Goal: Information Seeking & Learning: Learn about a topic

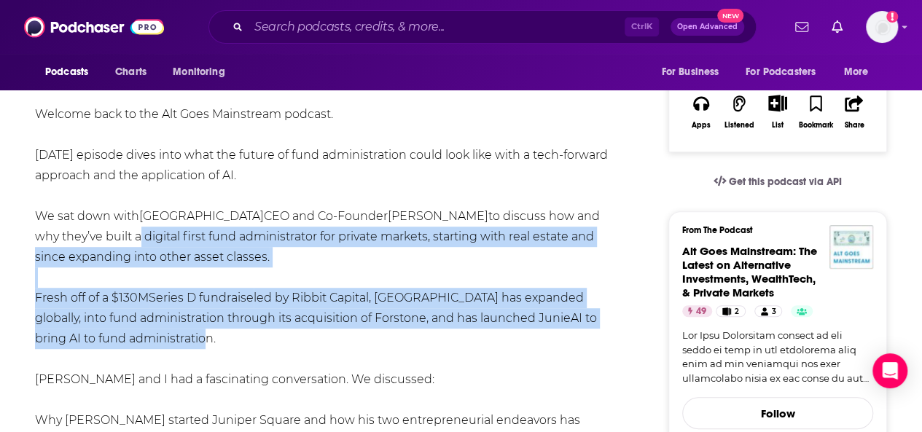
scroll to position [350, 0]
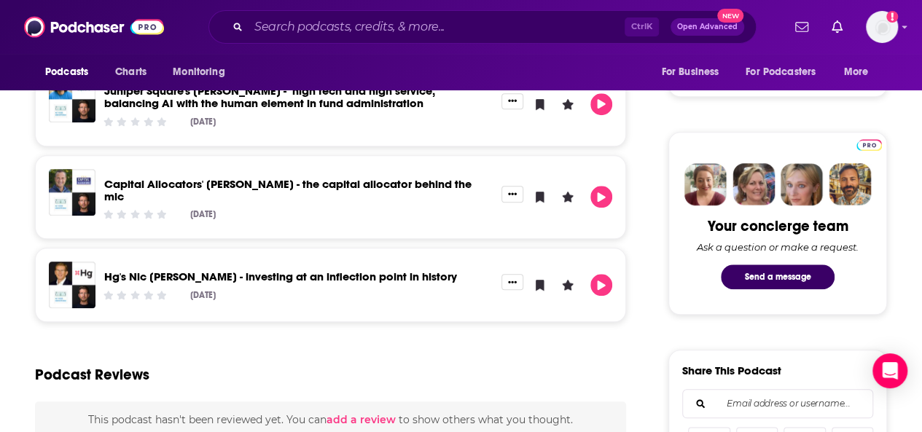
scroll to position [617, 0]
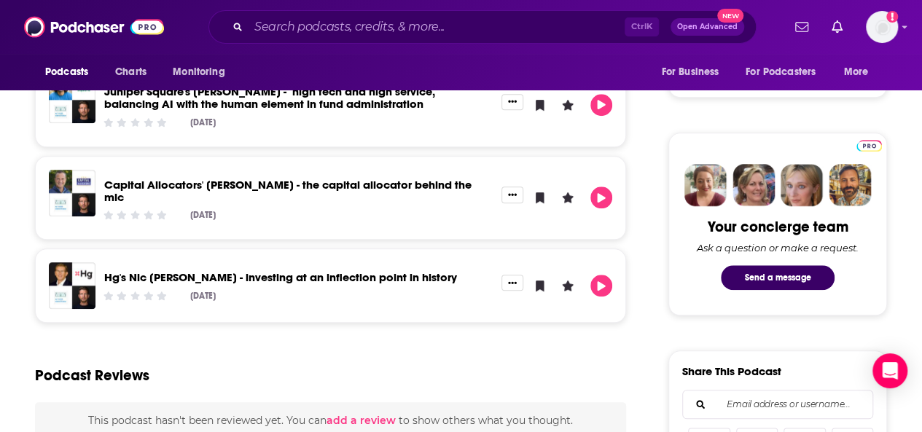
click at [200, 270] on link "Hg's Nic [PERSON_NAME] - investing at an inflection point in history" at bounding box center [280, 277] width 353 height 14
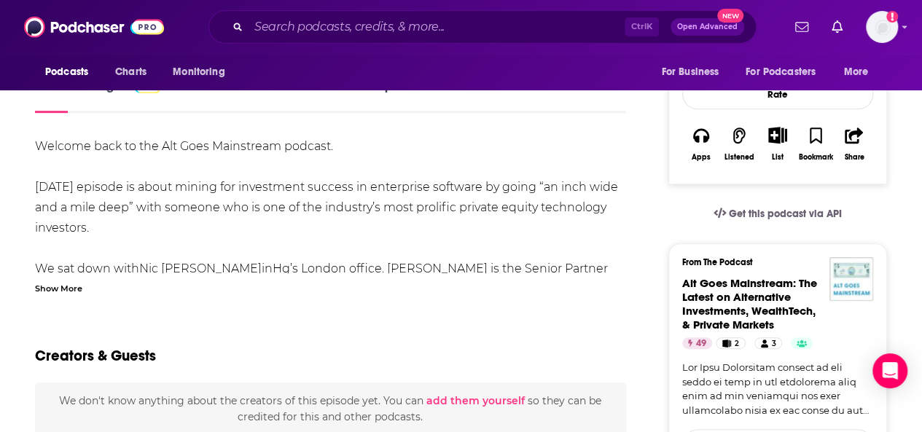
scroll to position [245, 0]
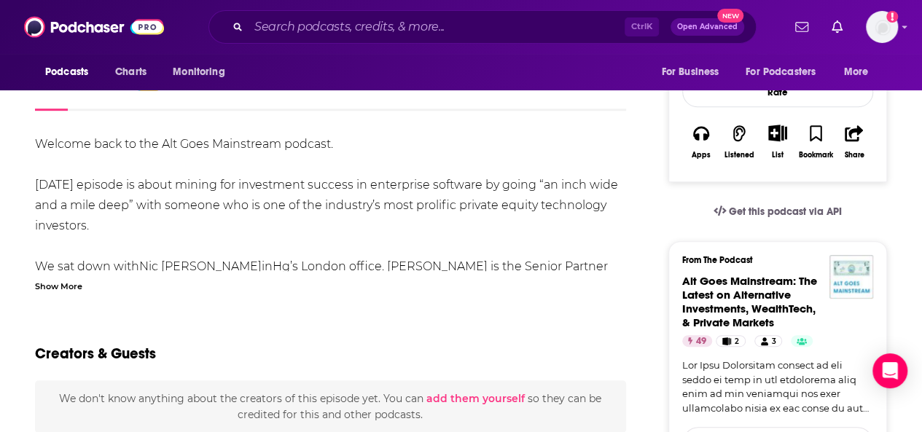
click at [57, 282] on div "Show More" at bounding box center [58, 285] width 47 height 14
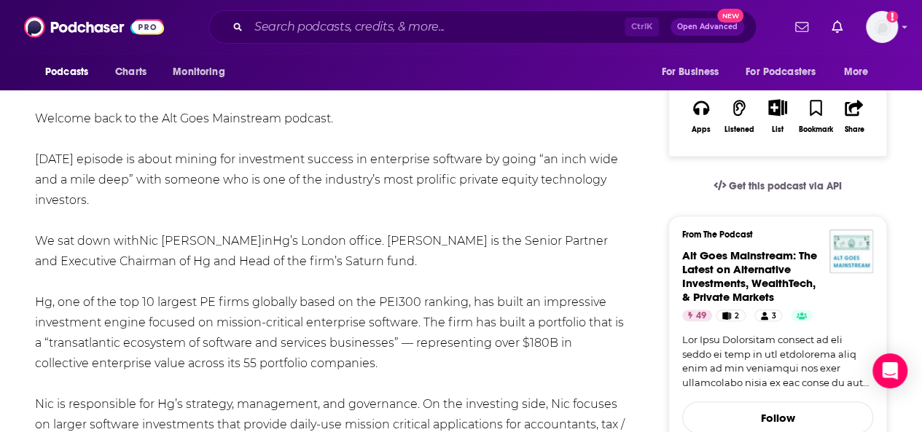
scroll to position [297, 0]
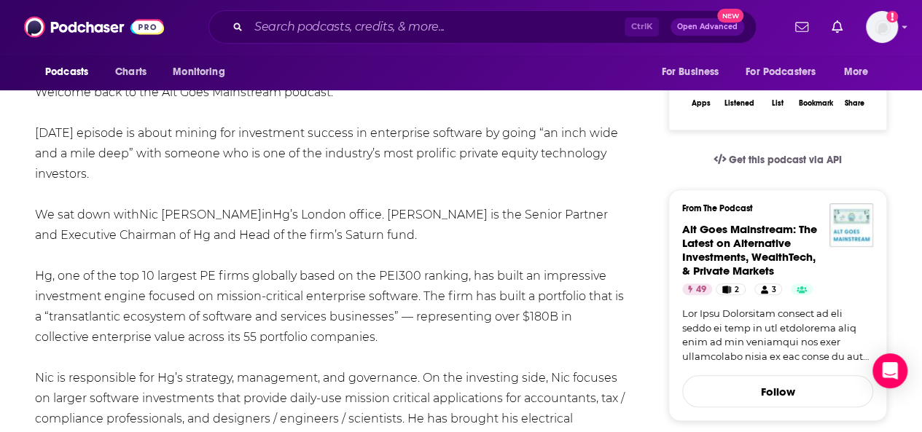
drag, startPoint x: 32, startPoint y: 270, endPoint x: 329, endPoint y: 343, distance: 305.5
drag, startPoint x: 327, startPoint y: 337, endPoint x: 32, endPoint y: 278, distance: 300.5
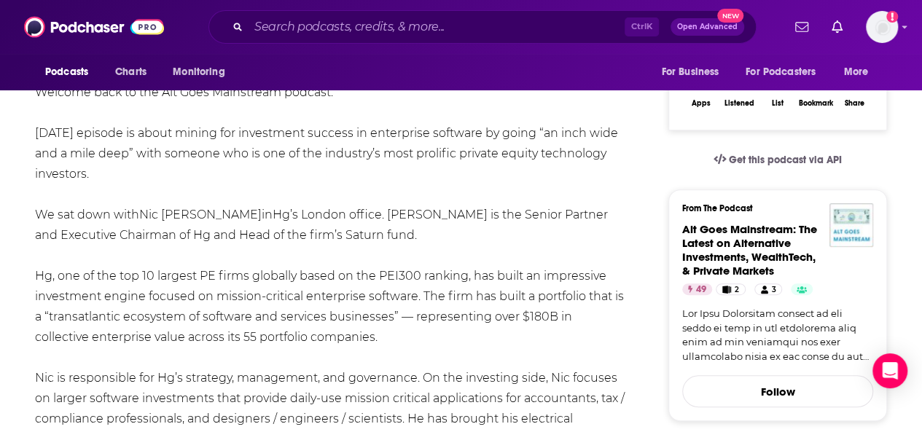
copy div "Hg, one of the top 10 largest PE firms globally based on the PEI300 ranking, ha…"
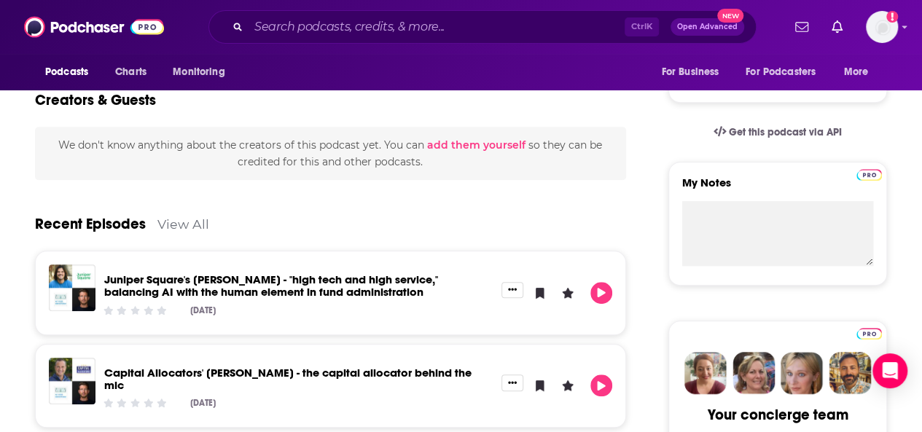
scroll to position [379, 0]
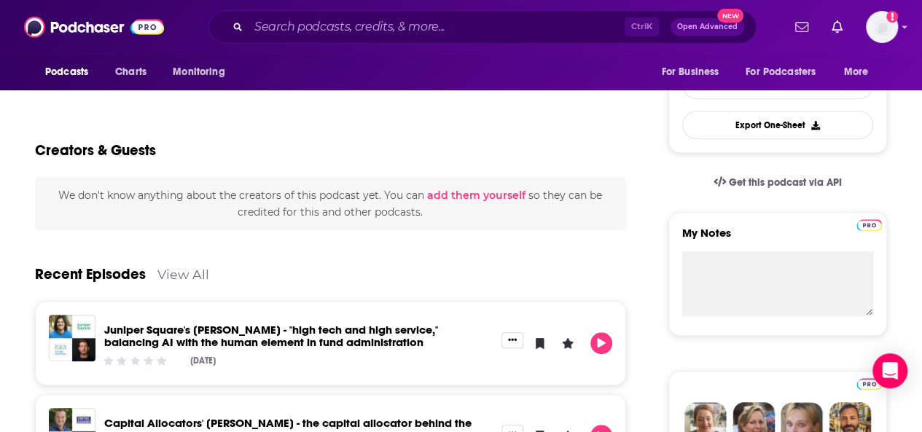
click at [184, 269] on link "View All" at bounding box center [183, 274] width 52 height 15
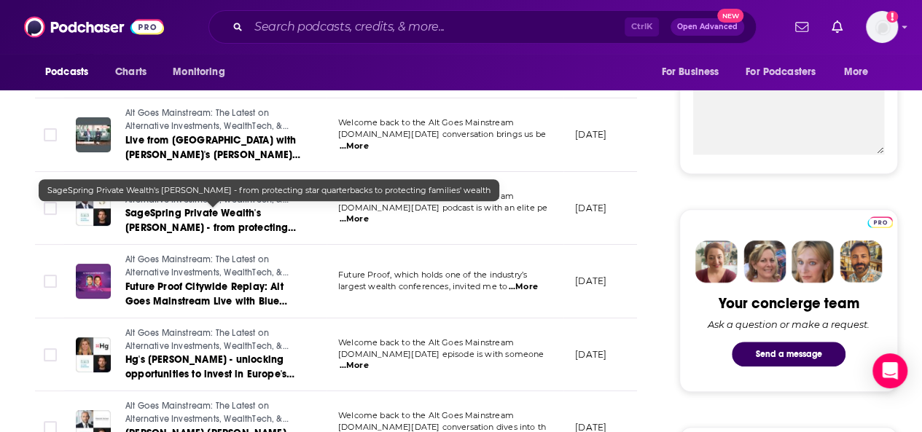
scroll to position [520, 0]
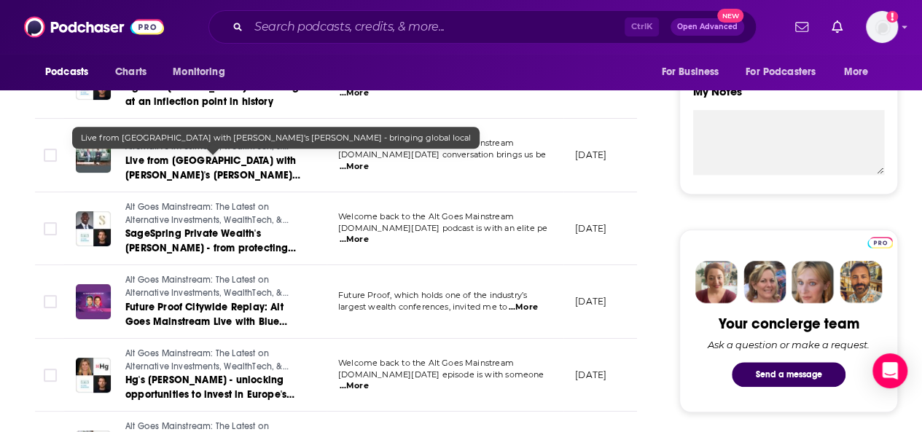
click at [175, 160] on span "Live from [GEOGRAPHIC_DATA] with [PERSON_NAME]'s [PERSON_NAME] - bringing globa…" at bounding box center [212, 176] width 175 height 42
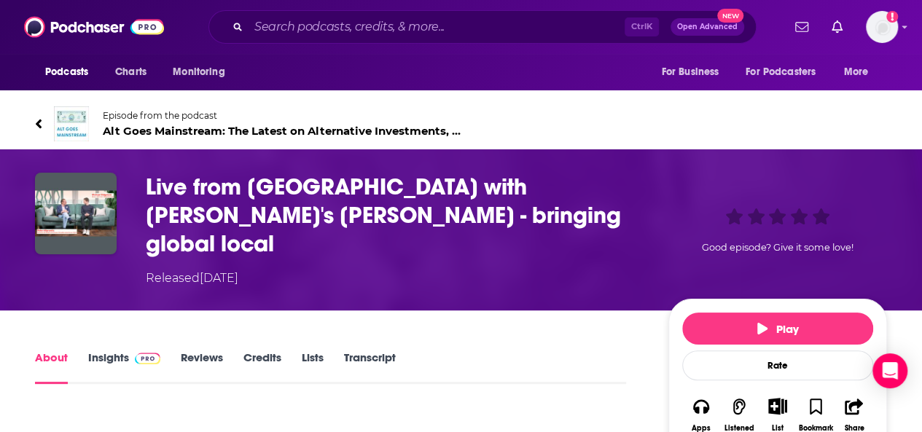
scroll to position [254, 0]
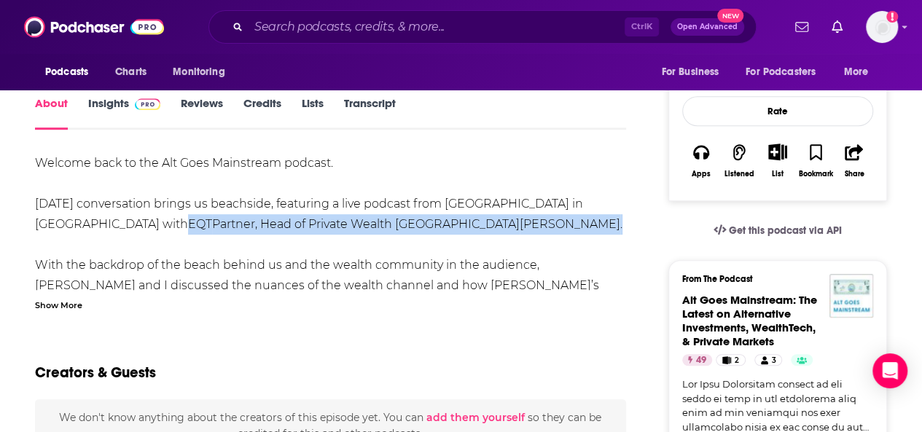
drag, startPoint x: 425, startPoint y: 196, endPoint x: 63, endPoint y: 200, distance: 362.3
copy div "EQT Partner, Head of Private Wealth Americas [PERSON_NAME] ."
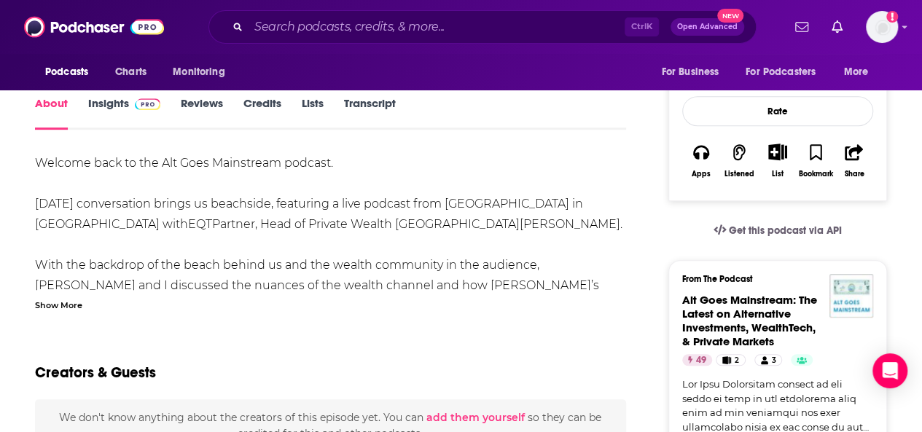
click at [67, 297] on div "Show More" at bounding box center [58, 304] width 47 height 14
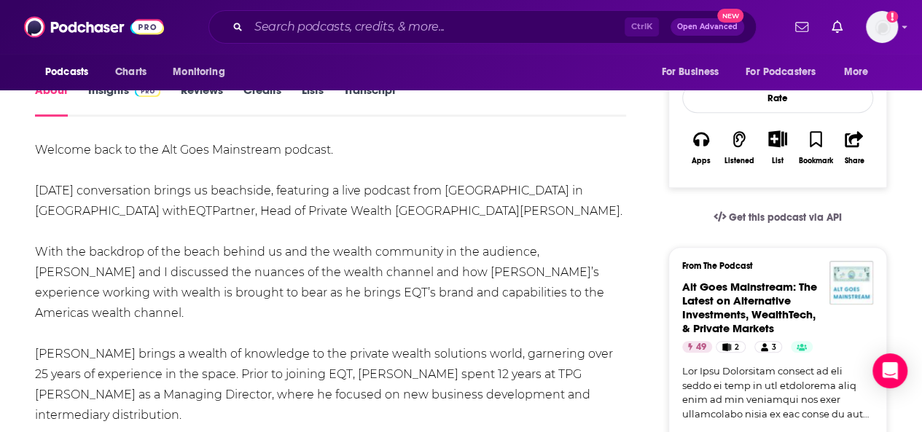
scroll to position [195, 0]
